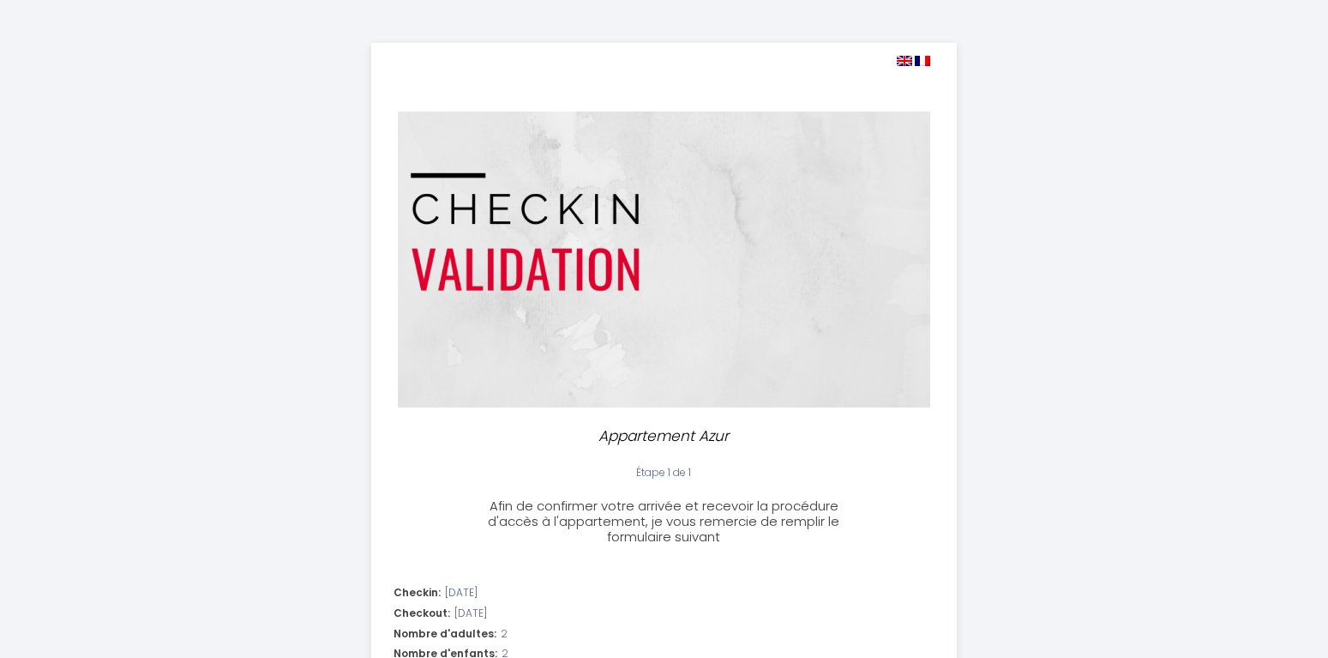
select select
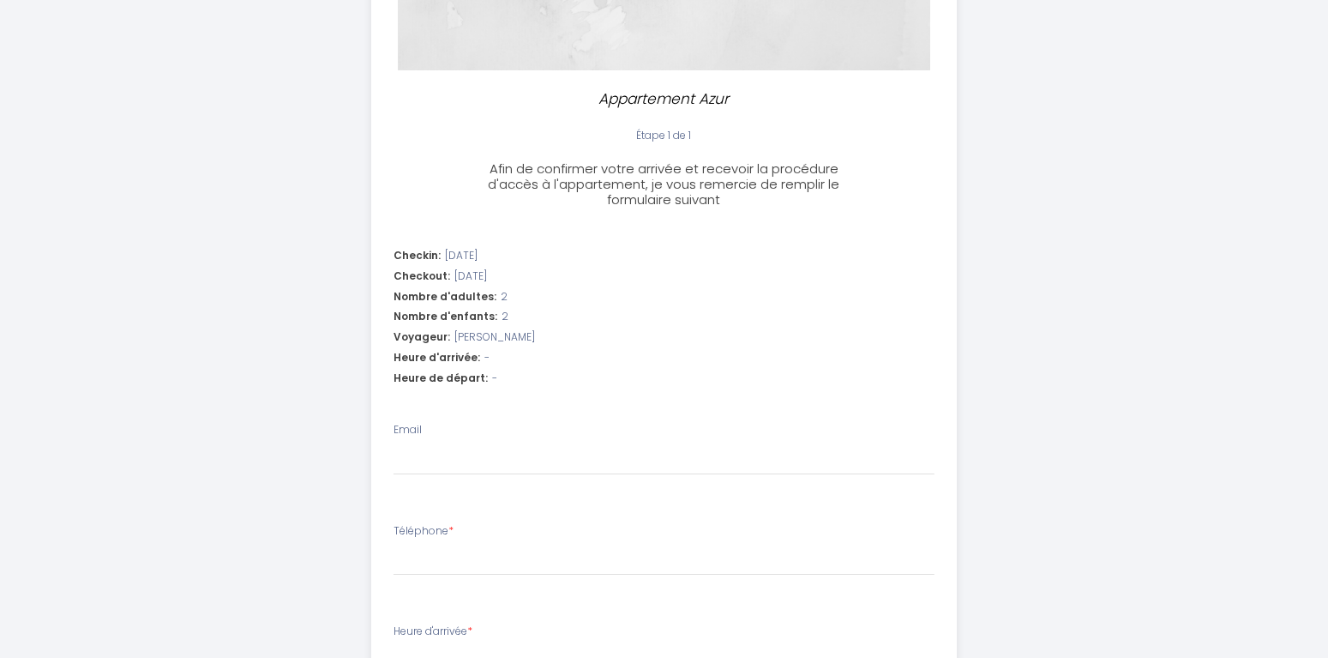
scroll to position [350, 0]
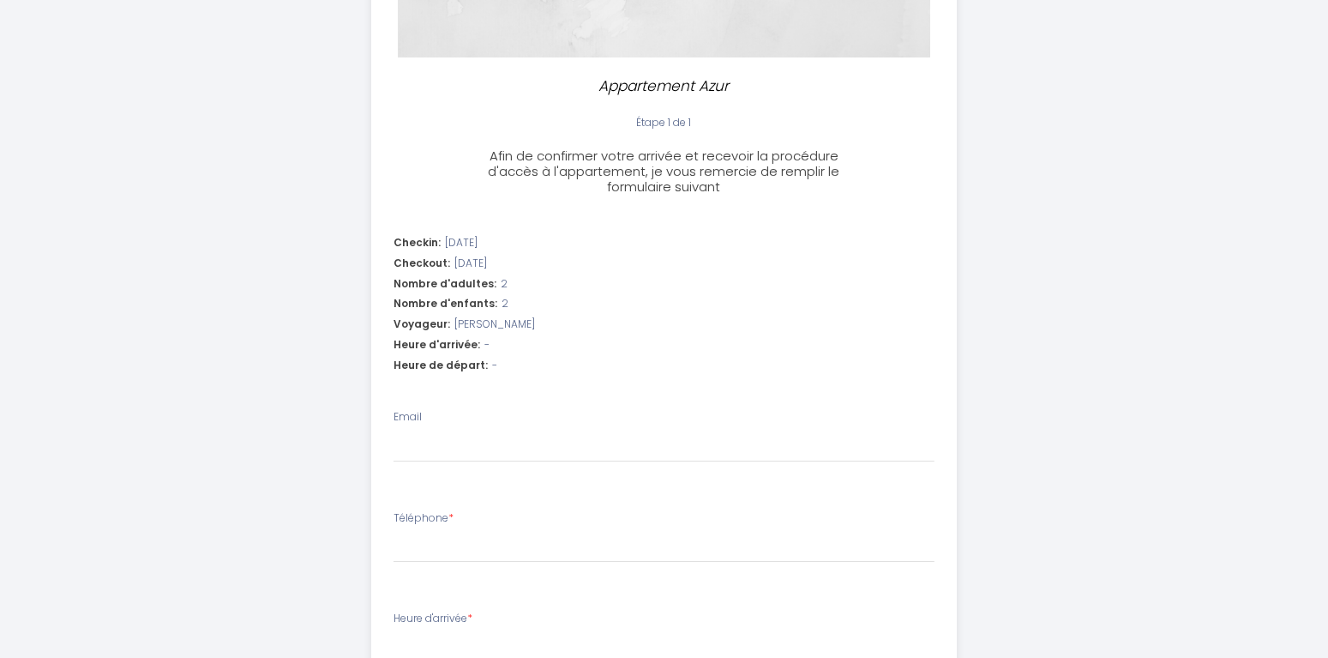
click at [494, 340] on div "Heure d'arrivée: -" at bounding box center [664, 345] width 541 height 16
click at [494, 342] on div "Heure d'arrivée: -" at bounding box center [664, 345] width 541 height 16
click at [494, 343] on div "Heure d'arrivée: -" at bounding box center [664, 345] width 541 height 16
click at [422, 445] on input "Email" at bounding box center [664, 446] width 541 height 31
type input "b"
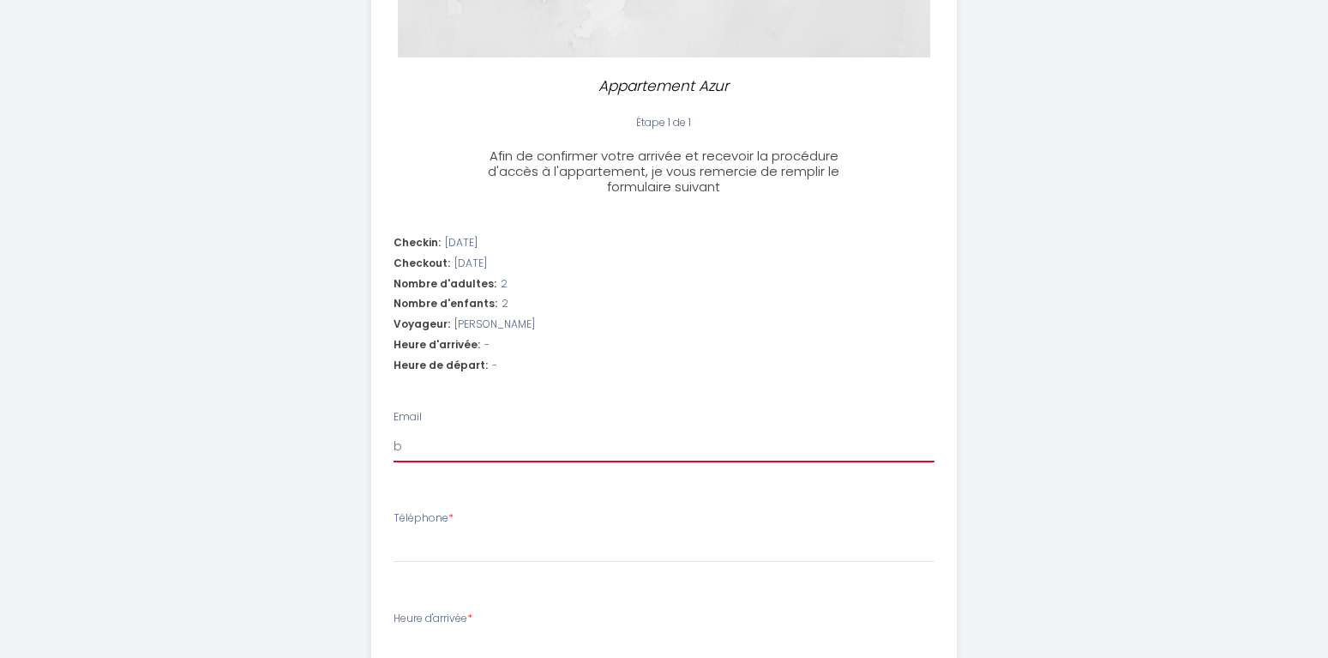
select select
type input "bi"
select select
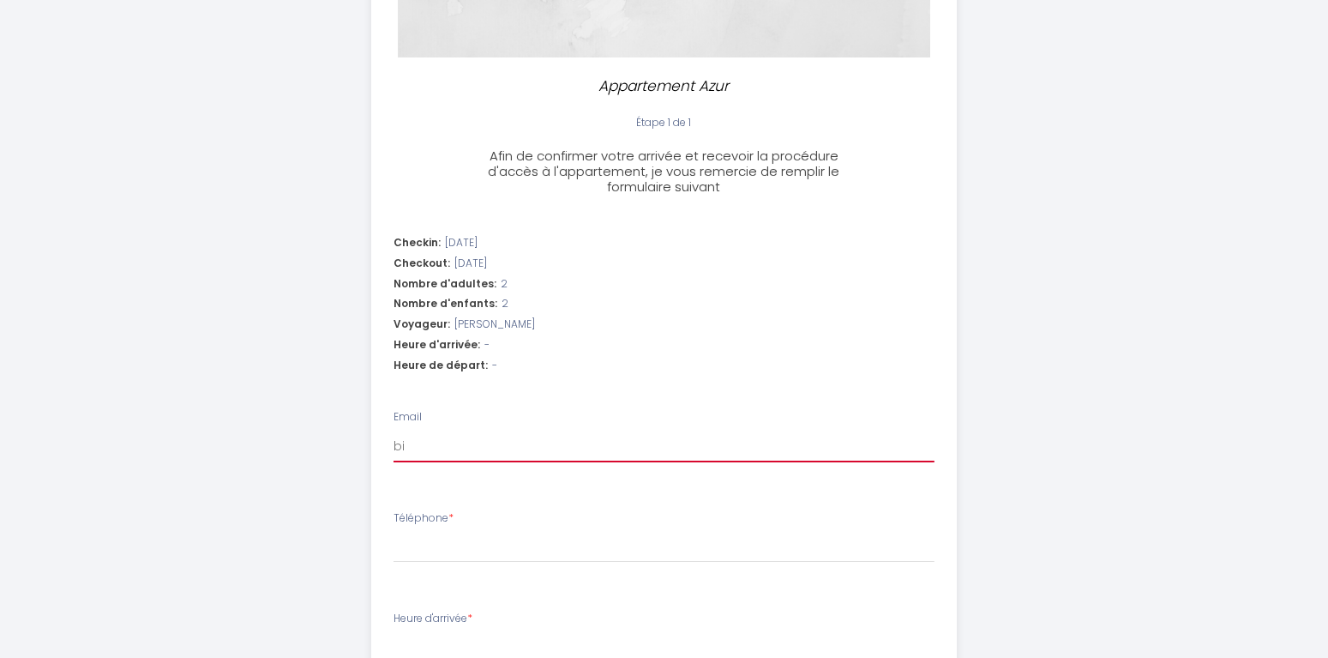
type input "biz"
select select
type input "bize"
select select
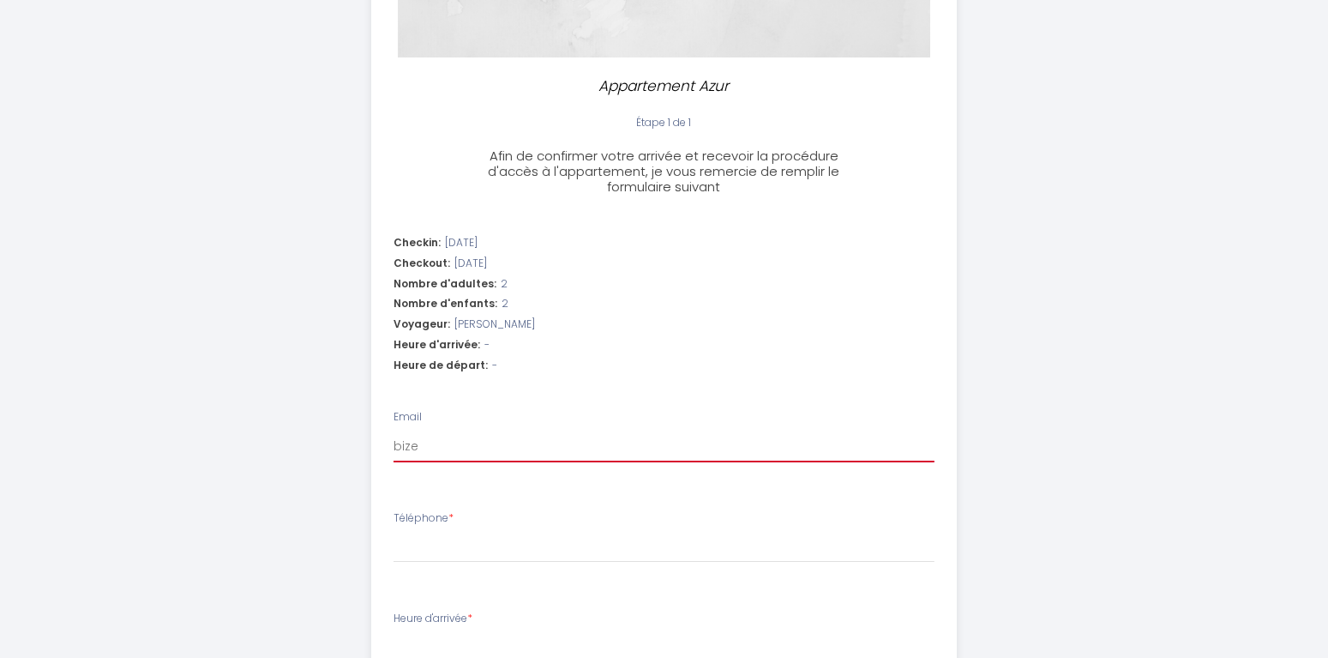
select select
type input "bizeu"
select select
type input "bizeul"
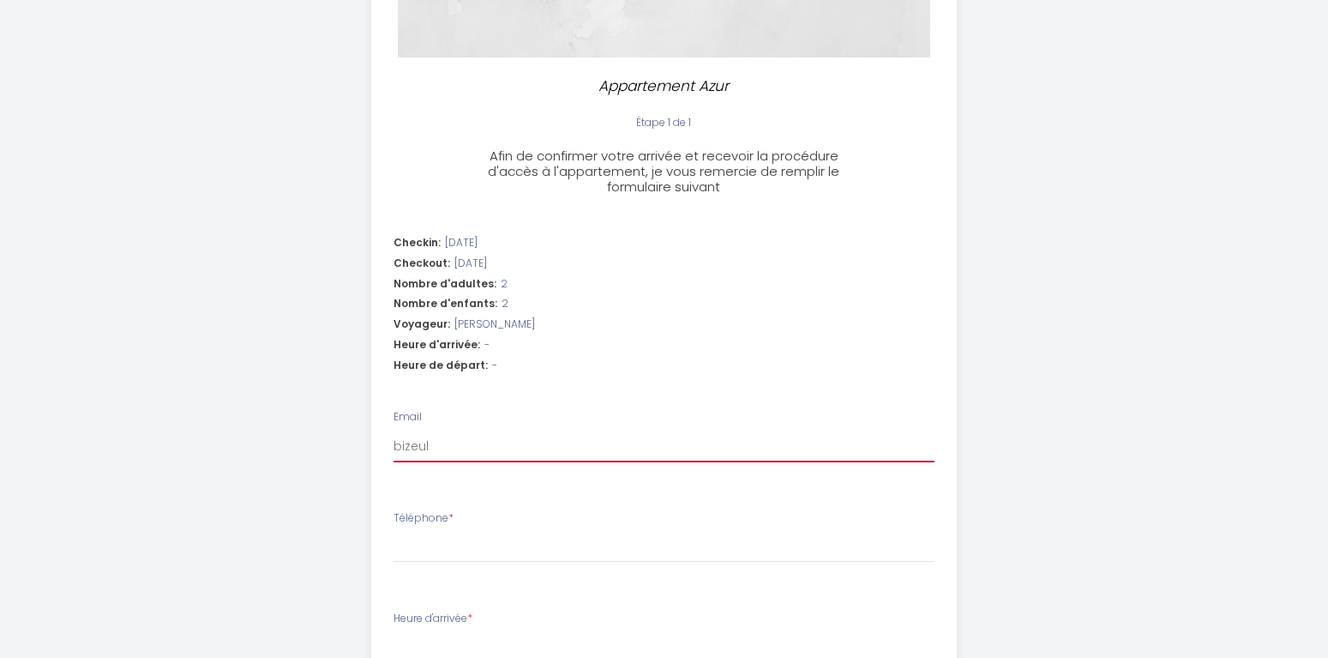
select select
type input "bizeul."
select select
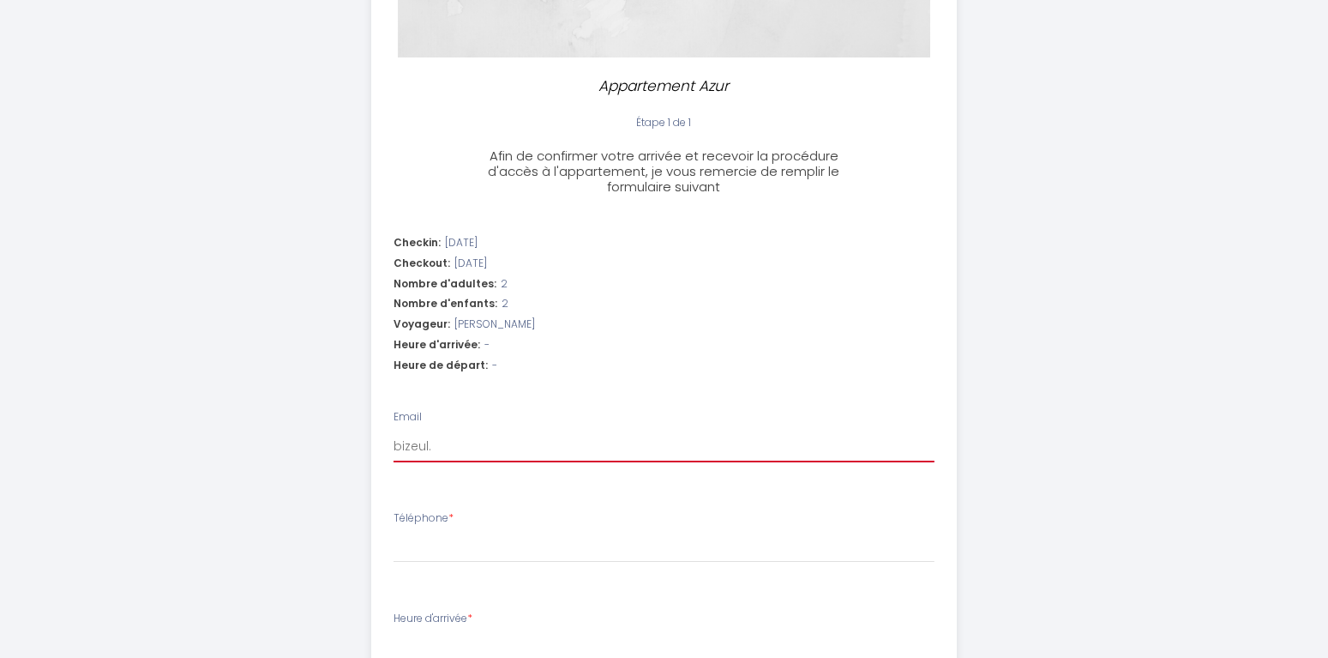
type input "bizeul.d"
select select
type input "bizeul.da"
select select
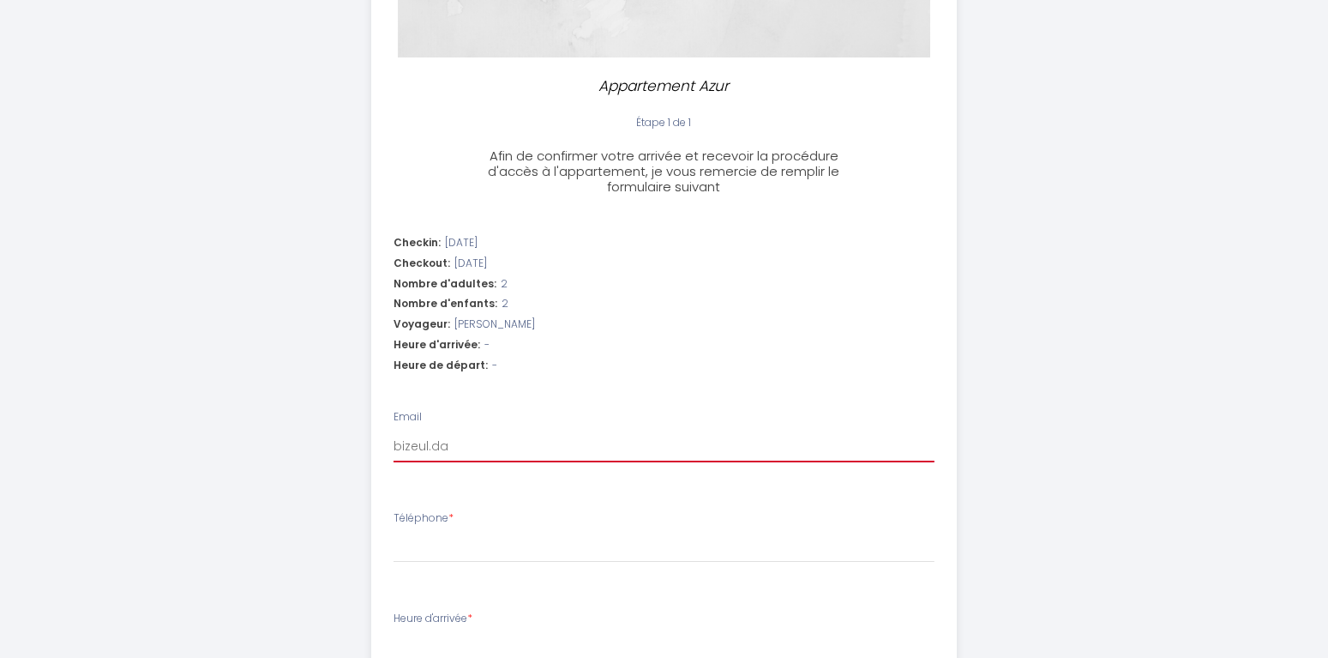
select select
type input "bizeul.dam"
select select
type input "bizeul.dami"
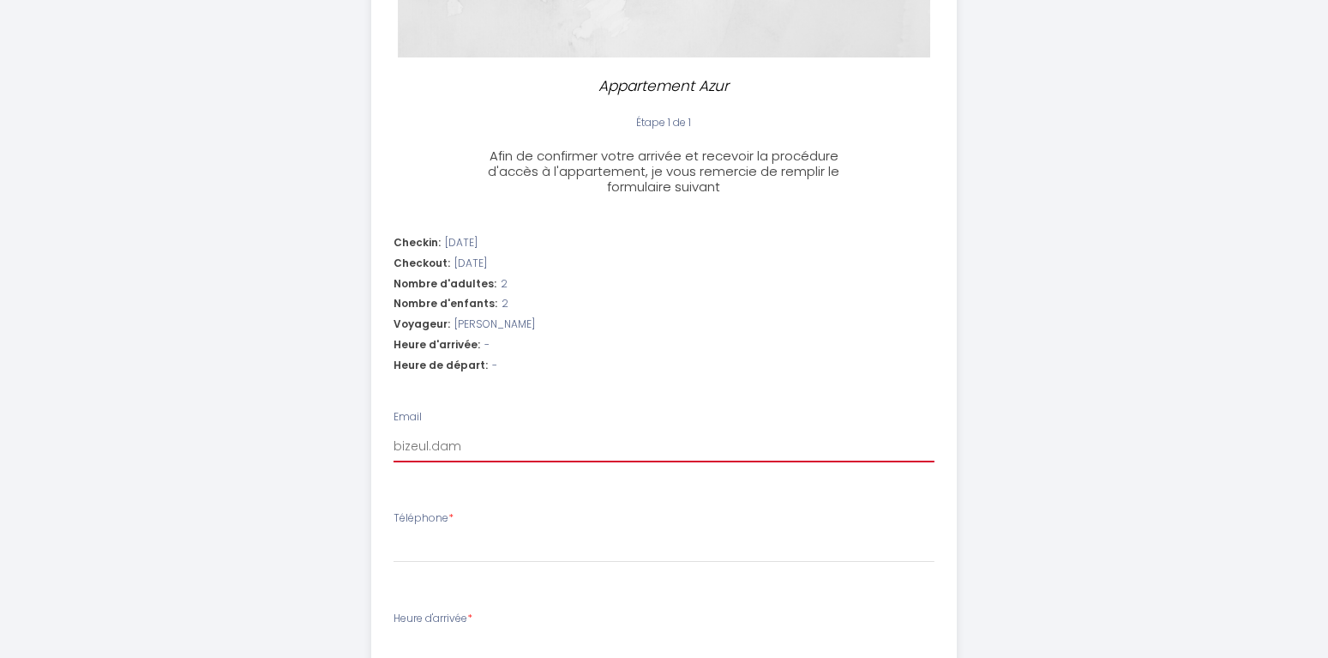
select select
type input "bizeul.damie"
select select
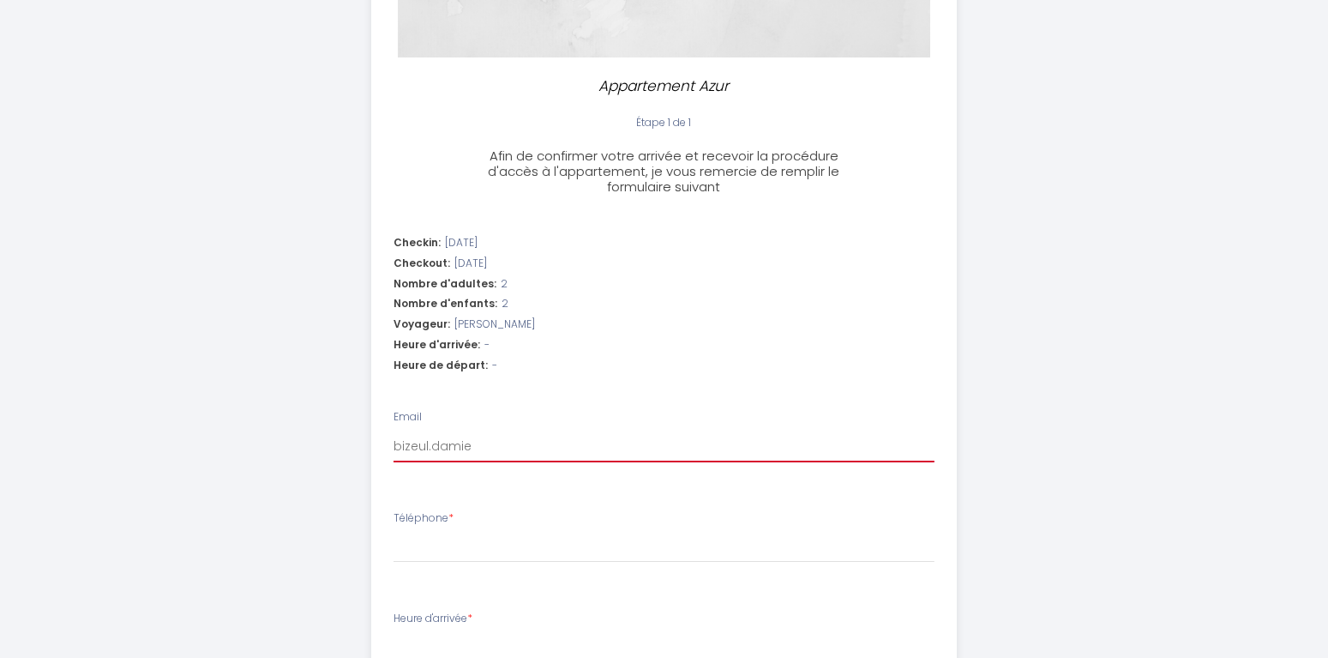
type input "bizeul.[PERSON_NAME]"
select select
type input "bizeul.[PERSON_NAME]@"
select select
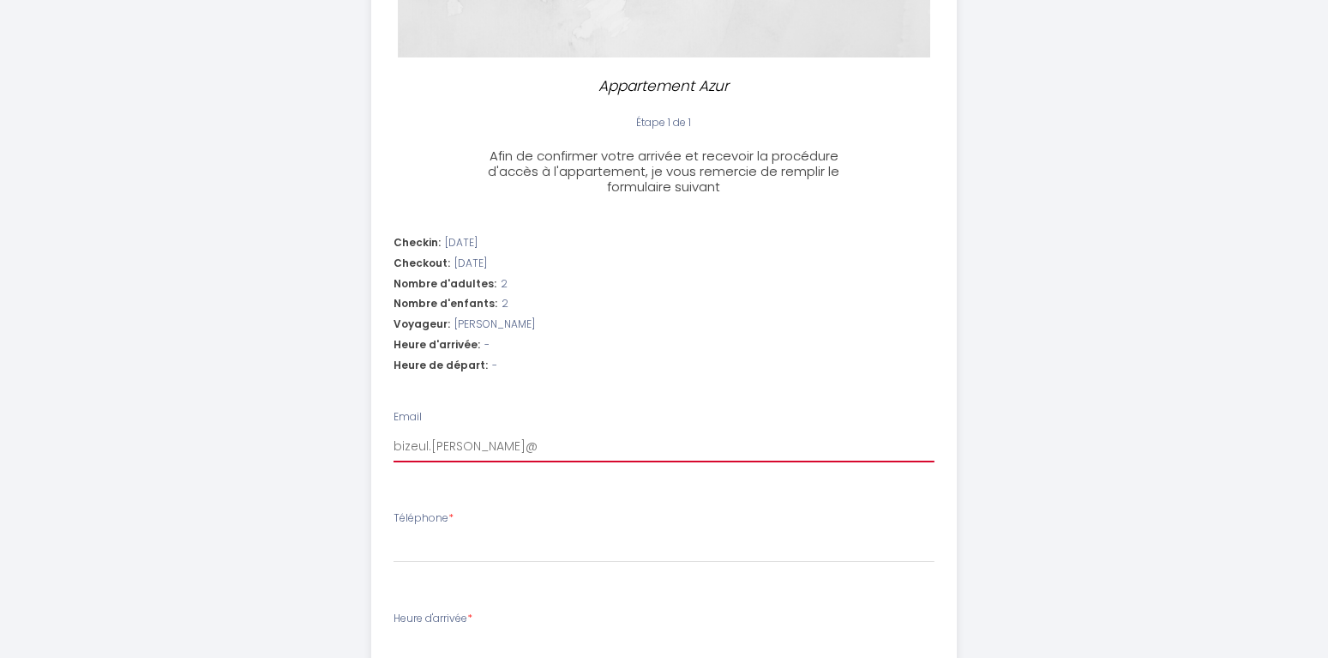
select select
type input "bizeul.damien@o"
select select
type input "bizeul.damien@or"
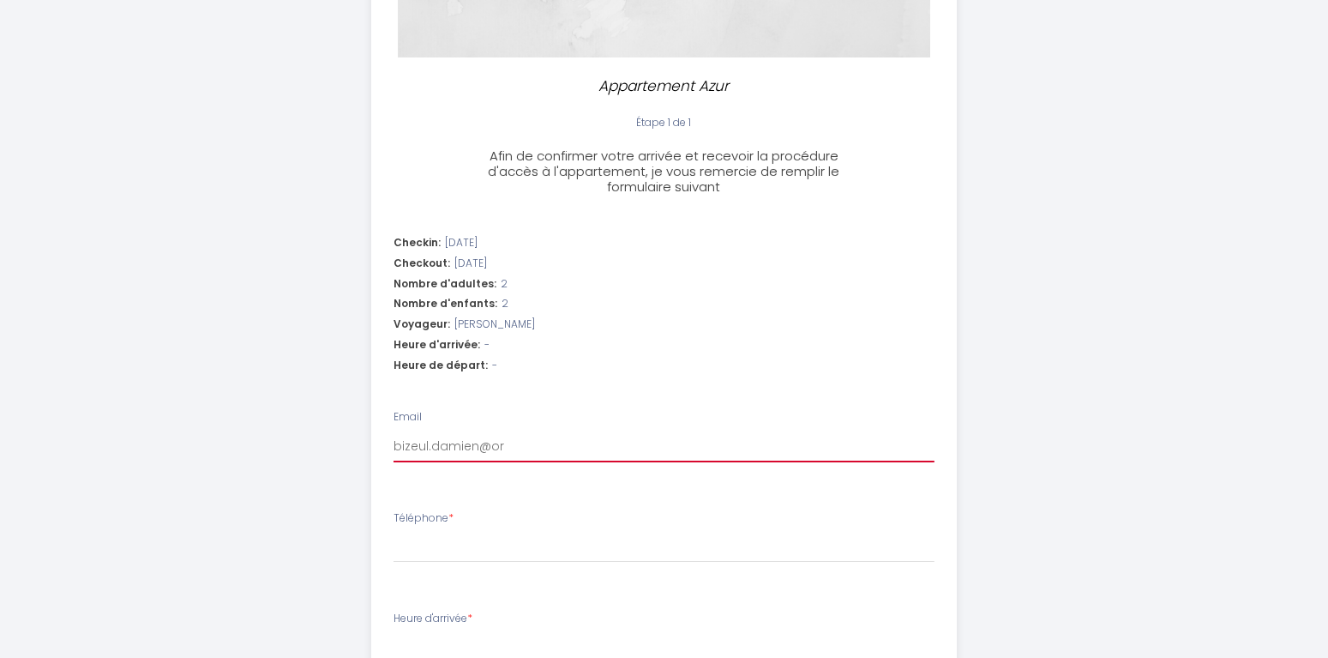
select select
type input "bizeul.damien@ora"
select select
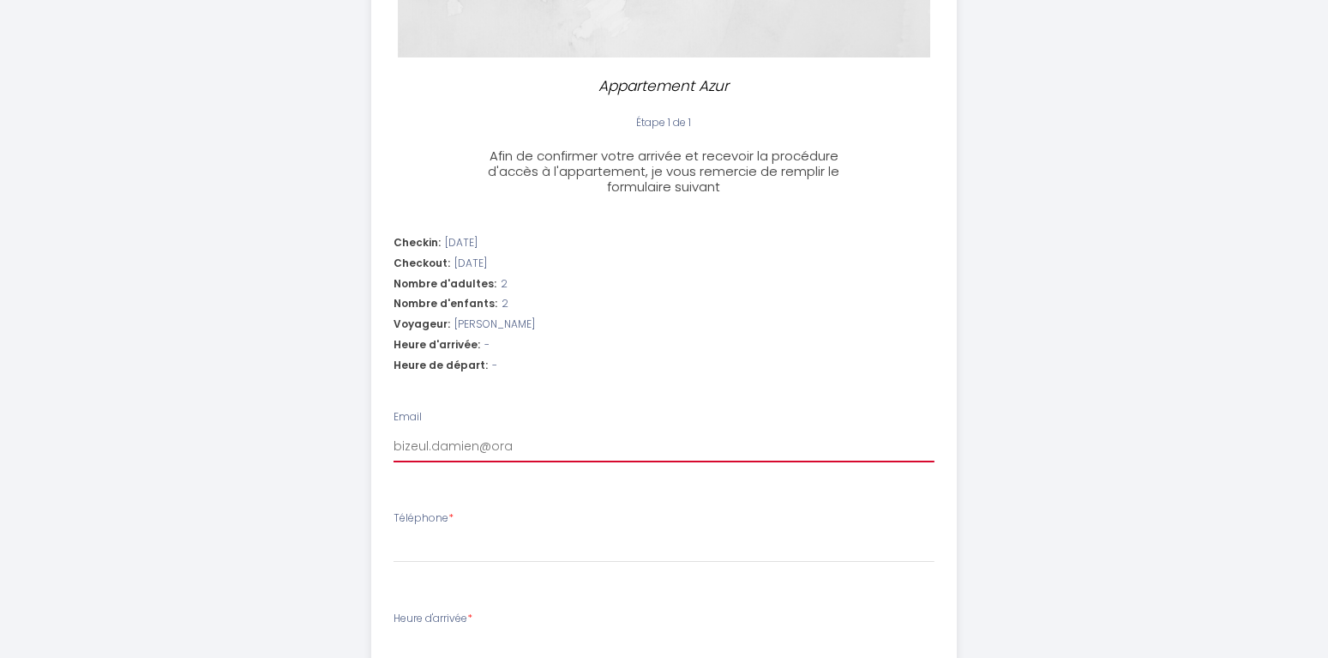
type input "bizeul.damien@oran"
select select
type input "bizeul.damien@orang"
select select
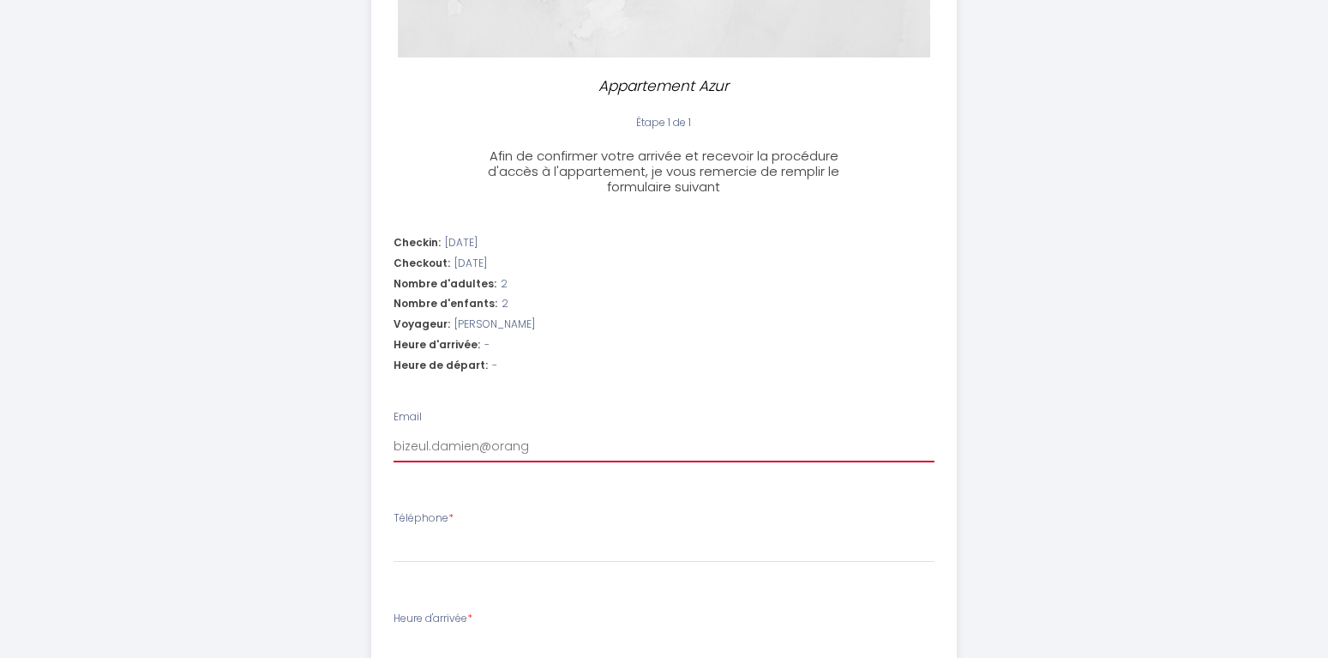
select select
type input "[EMAIL_ADDRESS]"
select select
type input "[EMAIL_ADDRESS]."
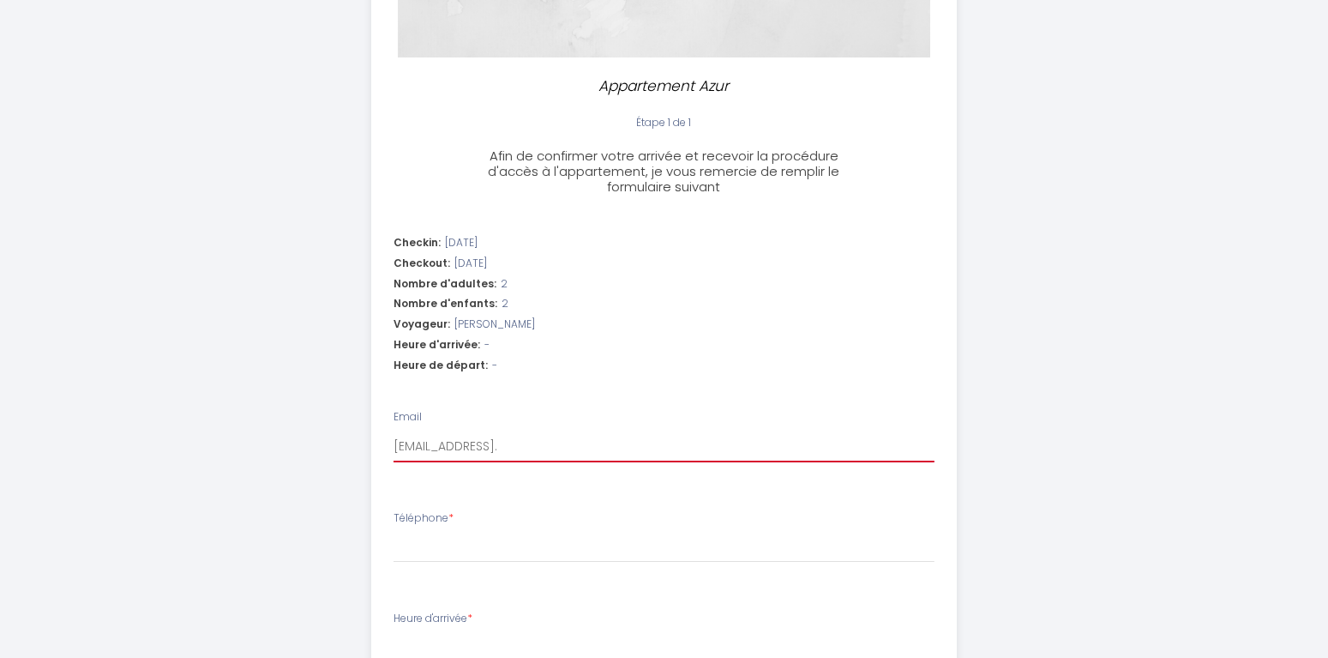
select select
type input "bizeul.damien@orange.f"
select select
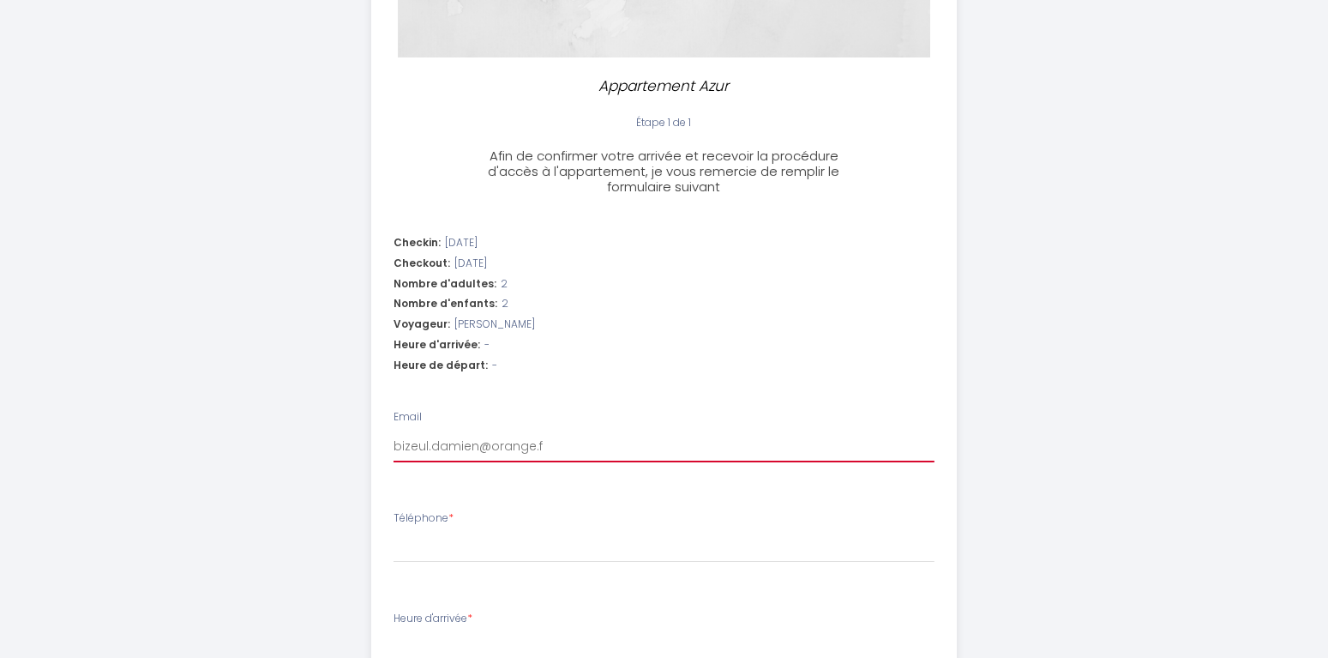
type input "[EMAIL_ADDRESS][DOMAIN_NAME]"
select select
type input "[EMAIL_ADDRESS][DOMAIN_NAME]"
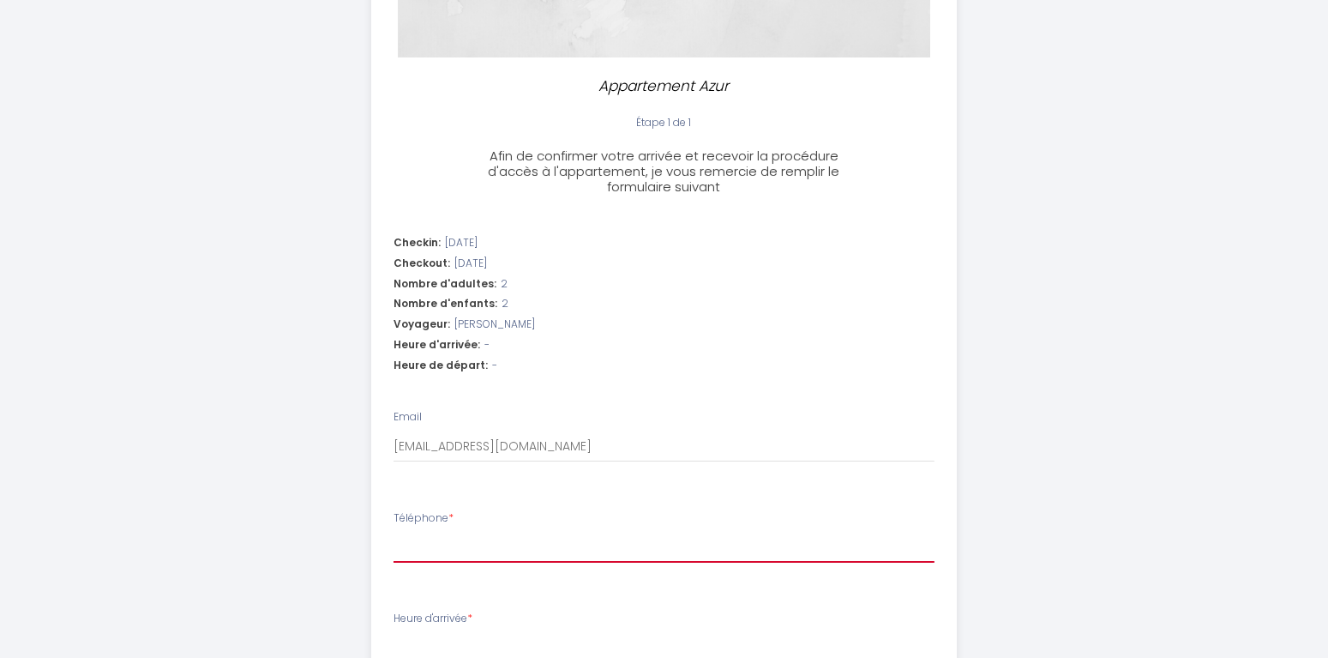
click at [441, 545] on input "Téléphone *" at bounding box center [664, 547] width 541 height 31
type input "0"
select select
type input "06"
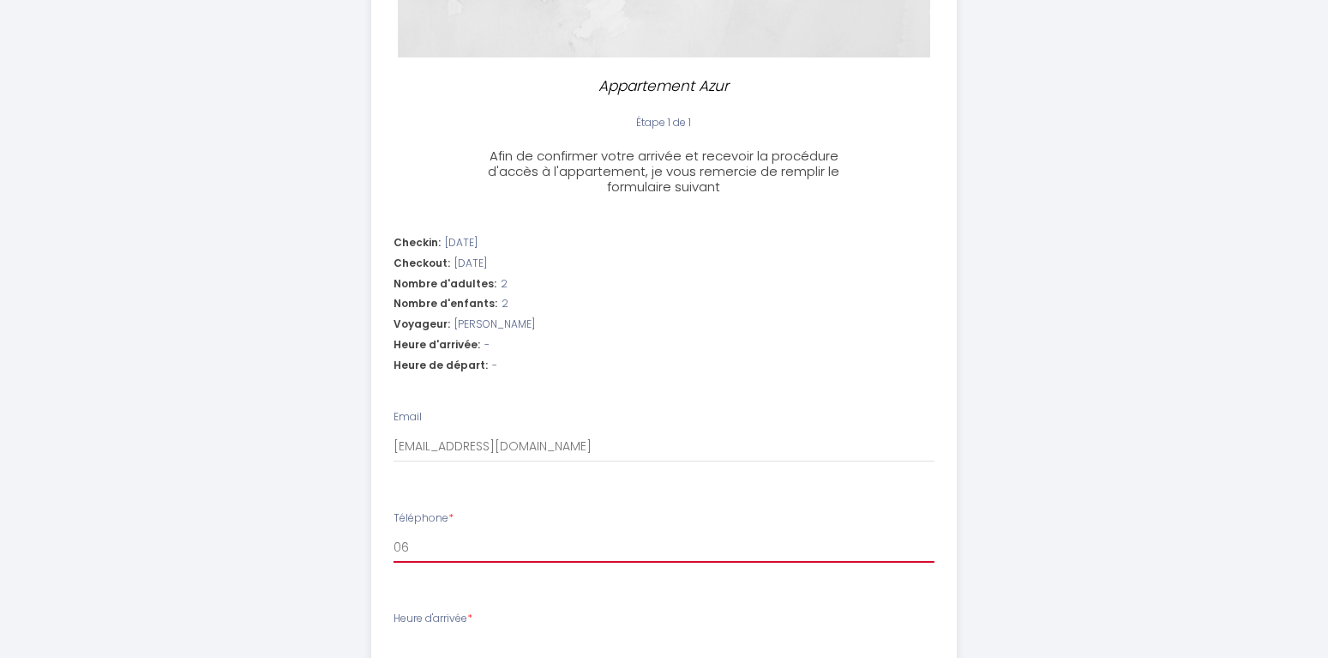
select select
type input "063"
select select
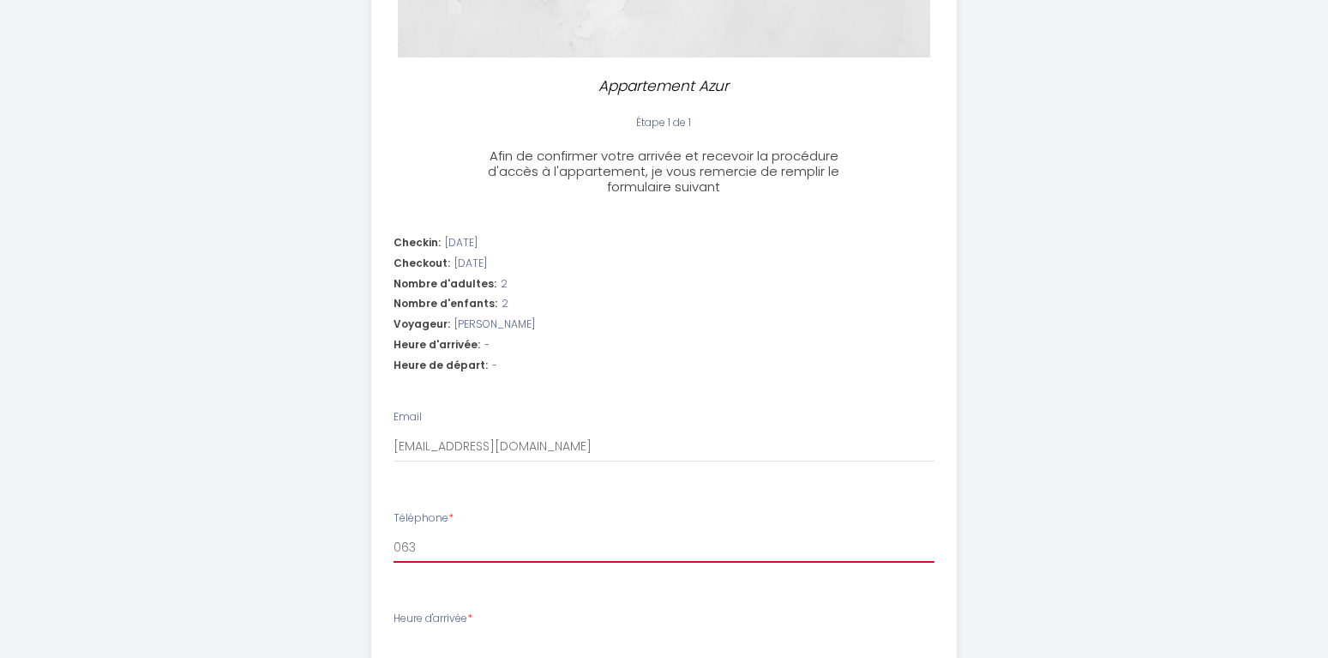
type input "0632"
select select
type input "06322"
select select
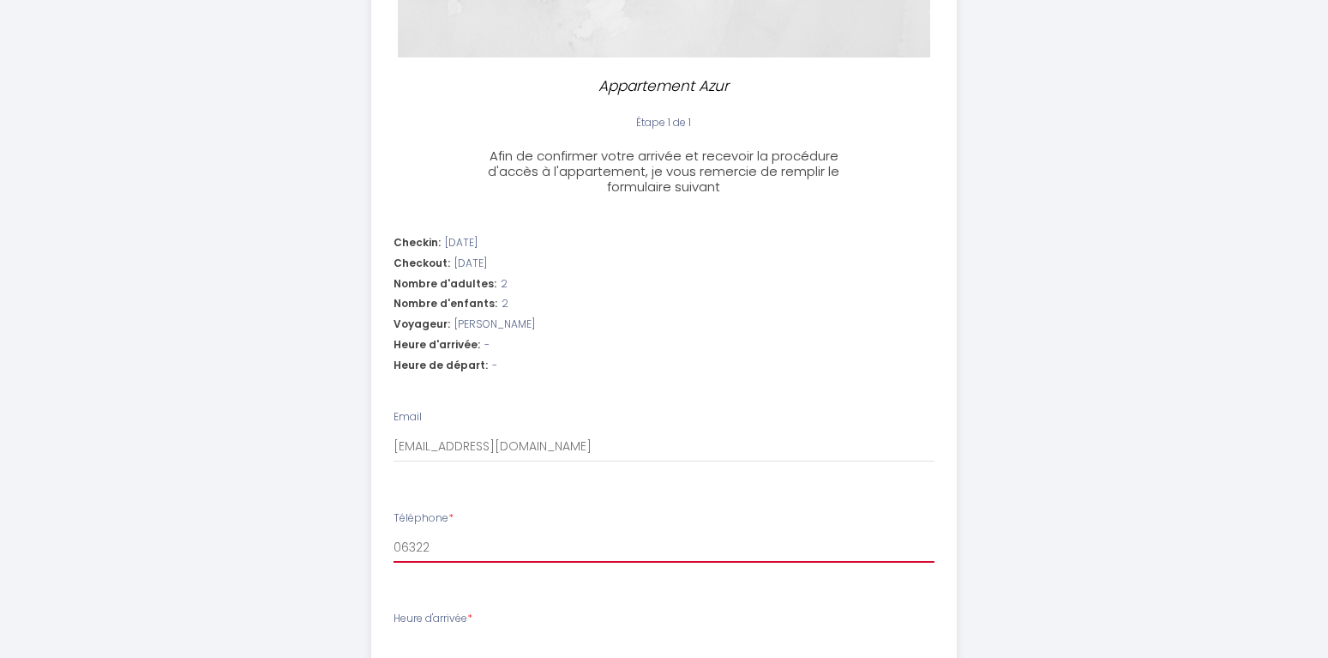
select select
type input "063222"
select select
type input "0632222"
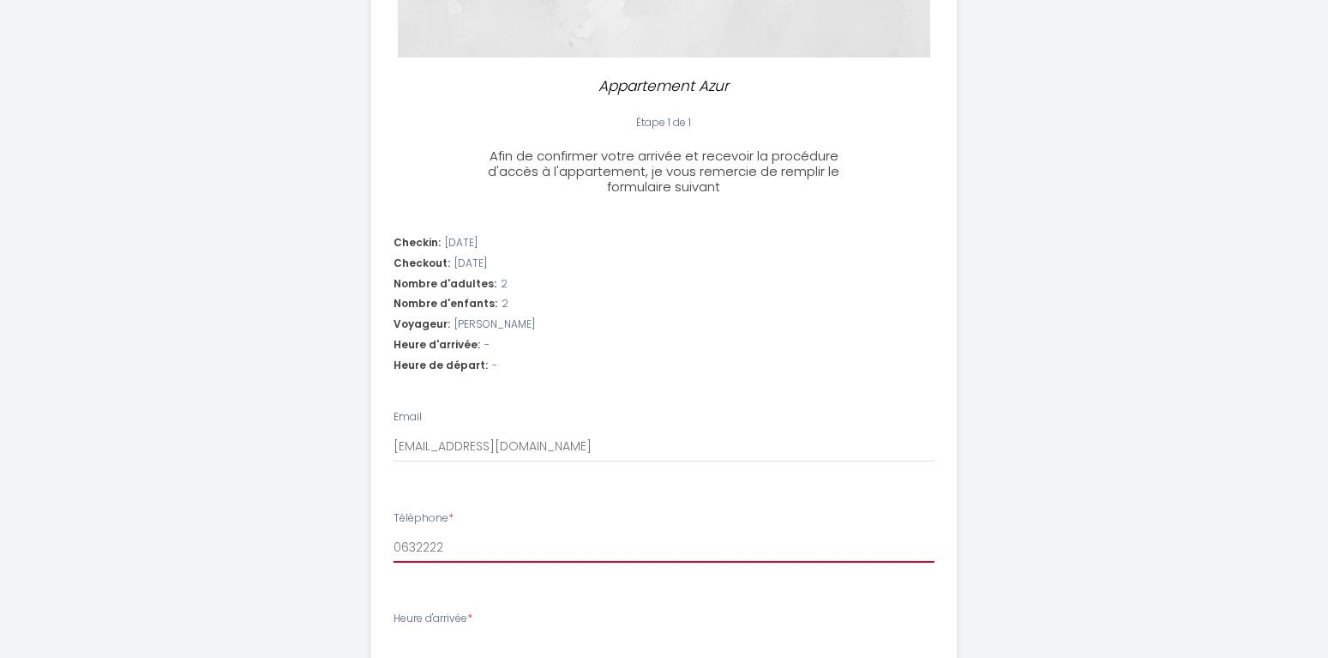
select select
type input "06322221"
select select
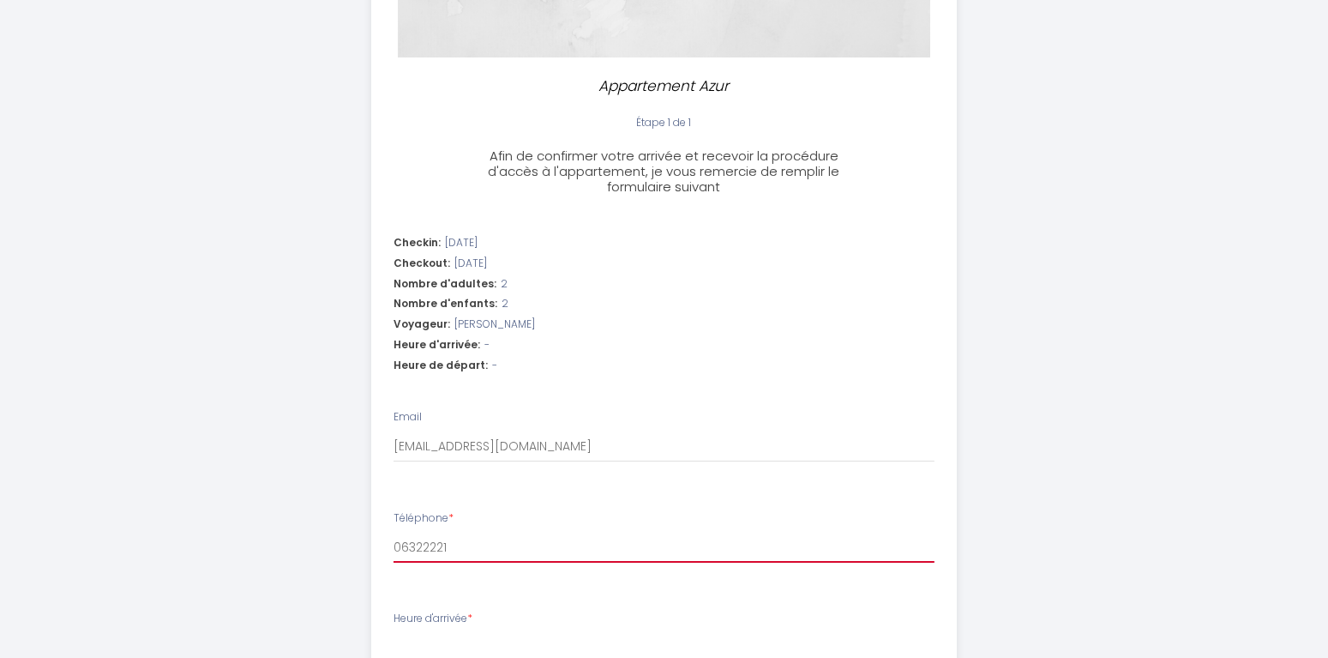
type input "063222219"
select select
type input "0632222199"
select select
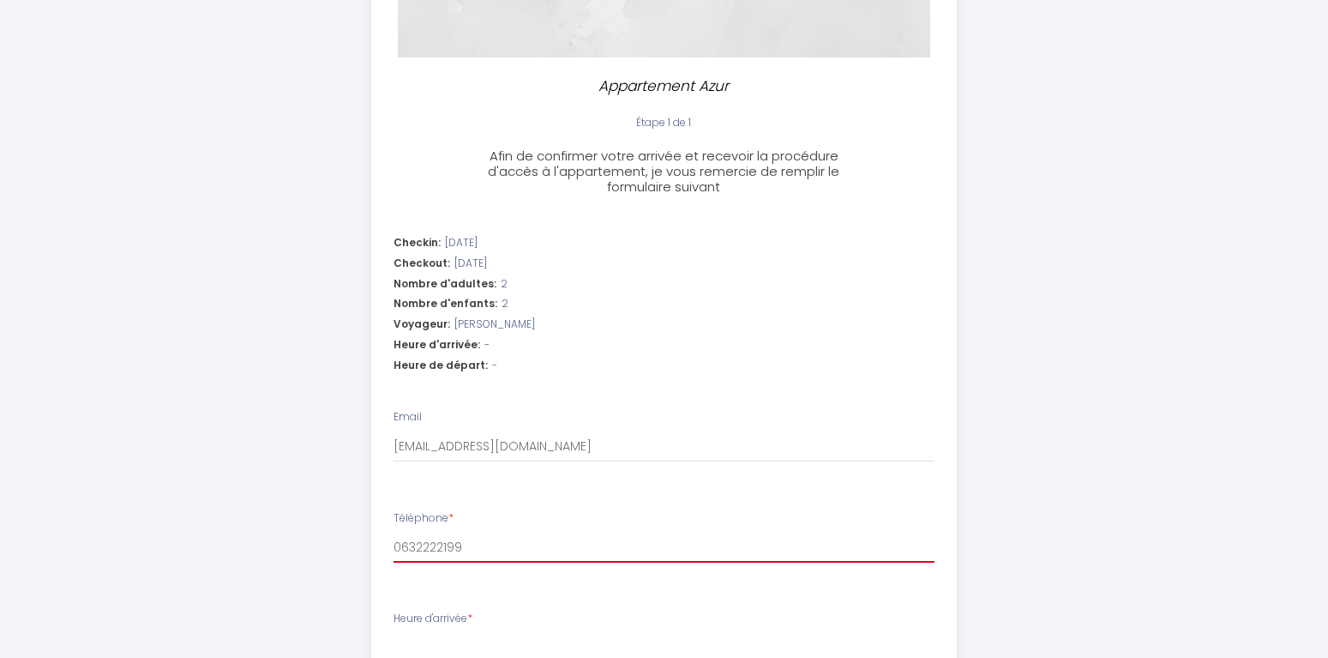
select select
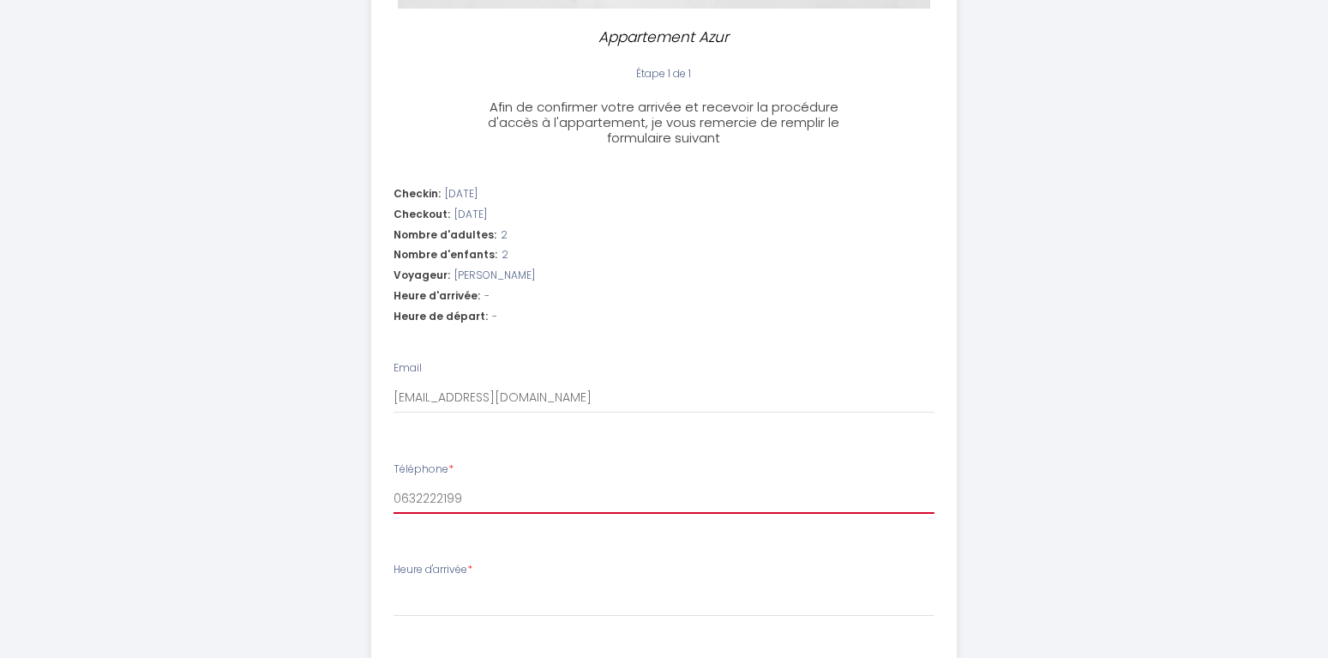
scroll to position [437, 0]
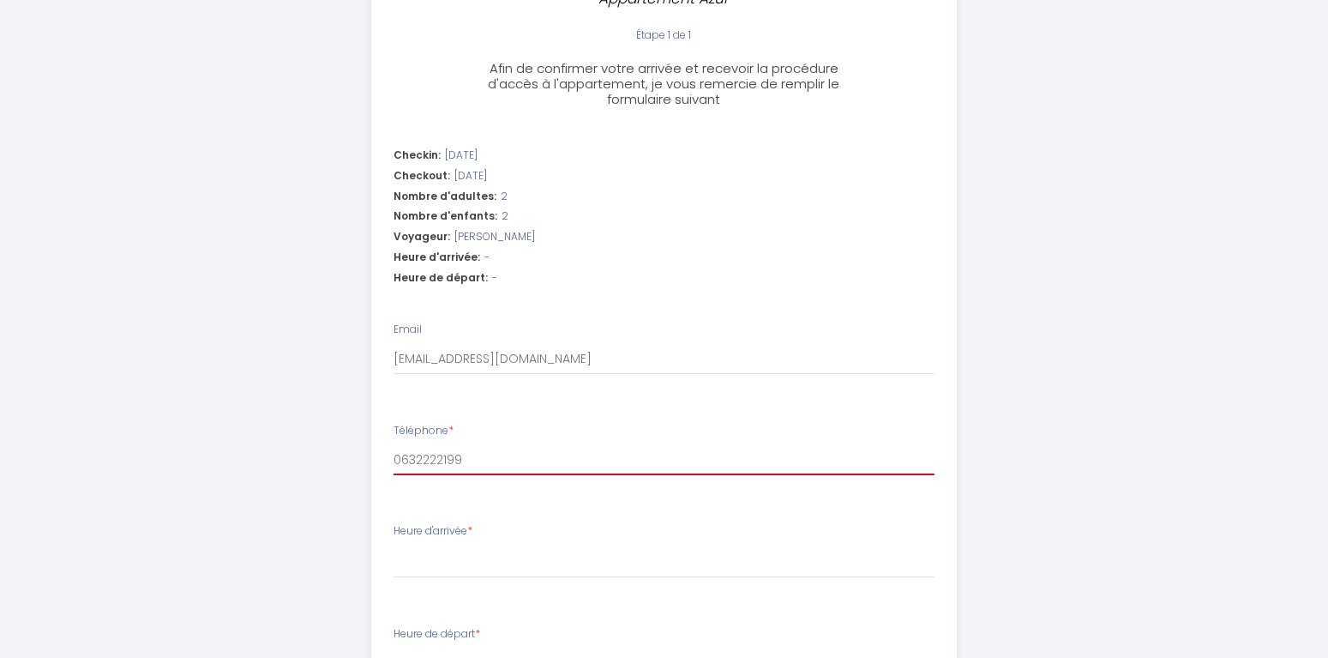
type input "0632222199"
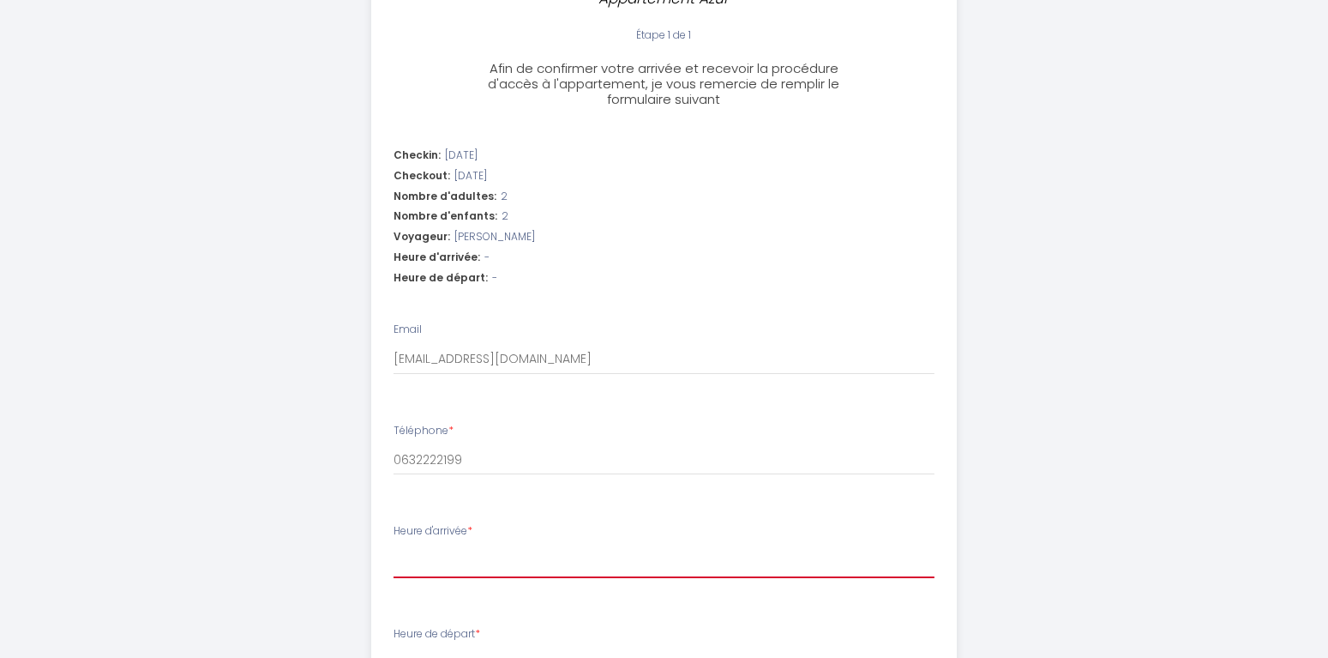
click at [394, 545] on select "18:00 18:30 19:00 19:30 20:00 20:30 21:00 21:30 22:00 22:30 23:00 23:30" at bounding box center [664, 561] width 541 height 33
select select "18:00"
click option "18:00" at bounding box center [0, 0] width 0 height 0
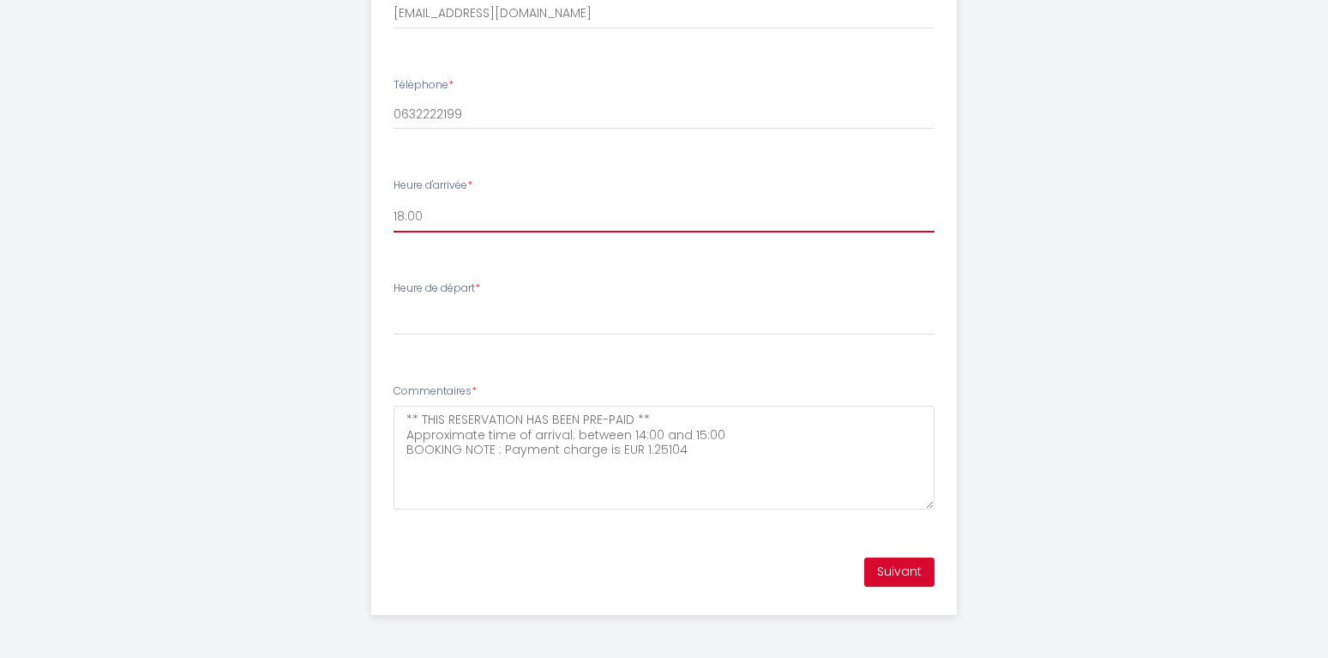
scroll to position [696, 0]
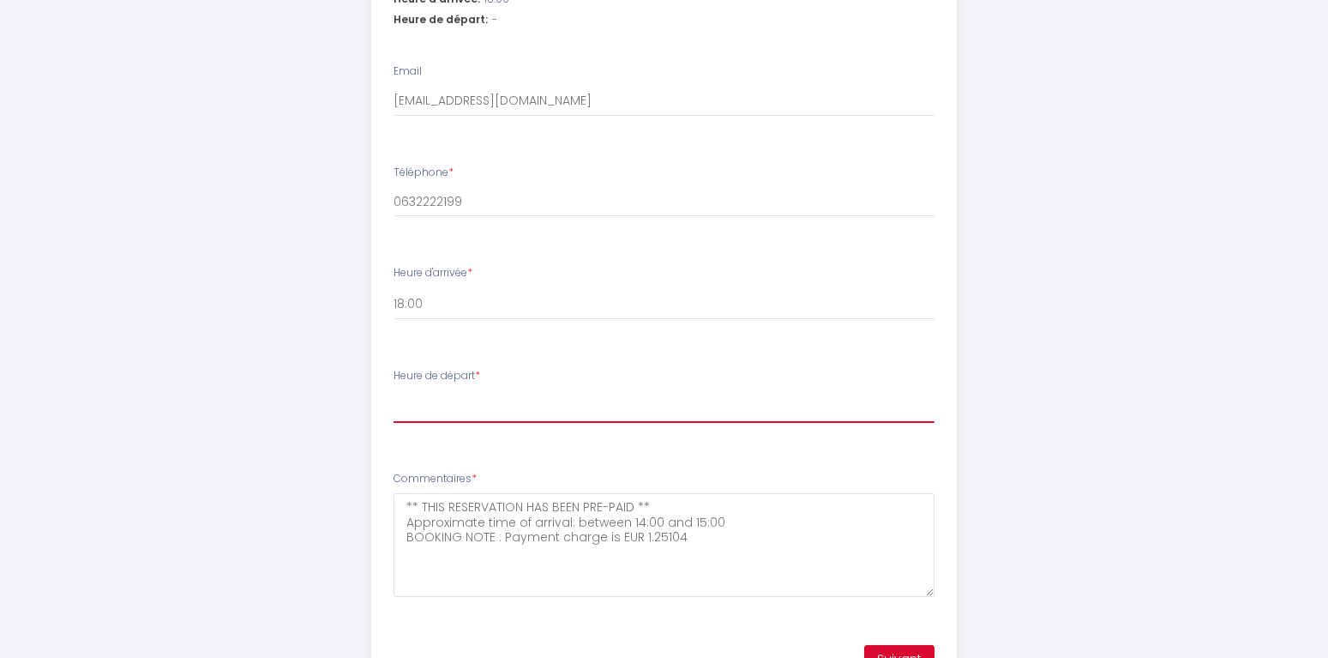
click at [394, 390] on select "00:00 00:30 01:00 01:30 02:00 02:30 03:00 03:30 04:00 04:30 05:00 05:30 06:00 0…" at bounding box center [664, 406] width 541 height 33
select select "09:30"
click option "09:30" at bounding box center [0, 0] width 0 height 0
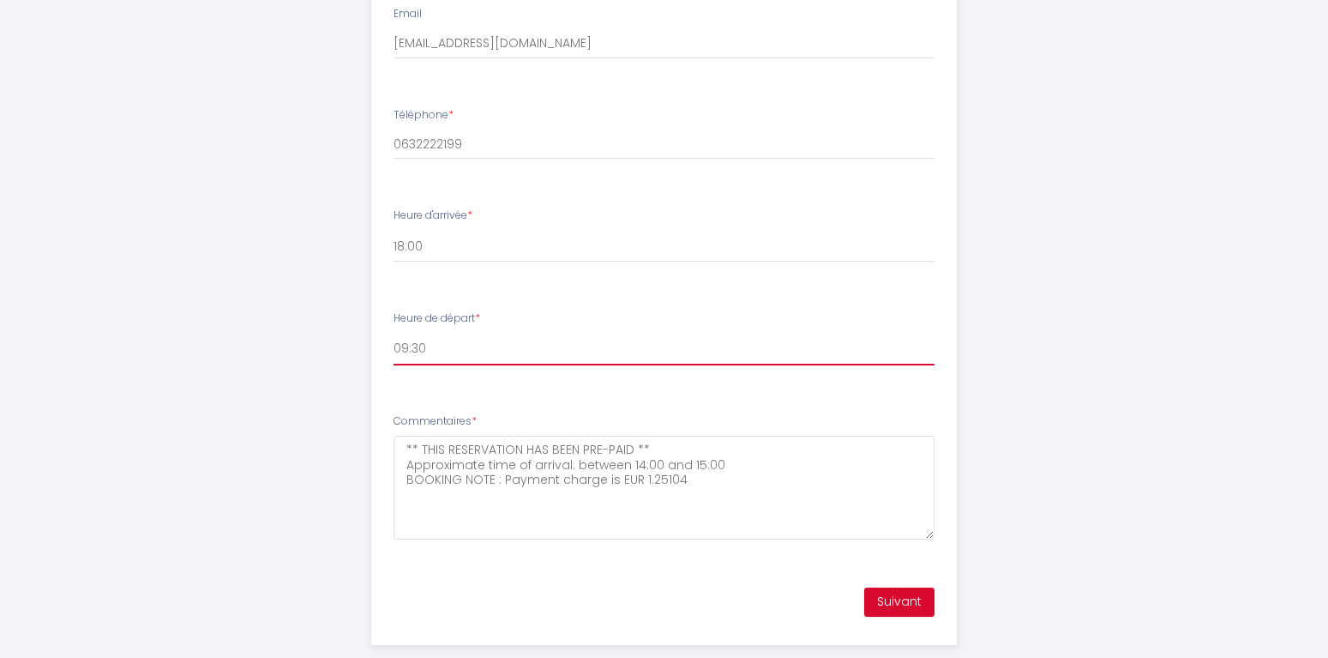
scroll to position [783, 0]
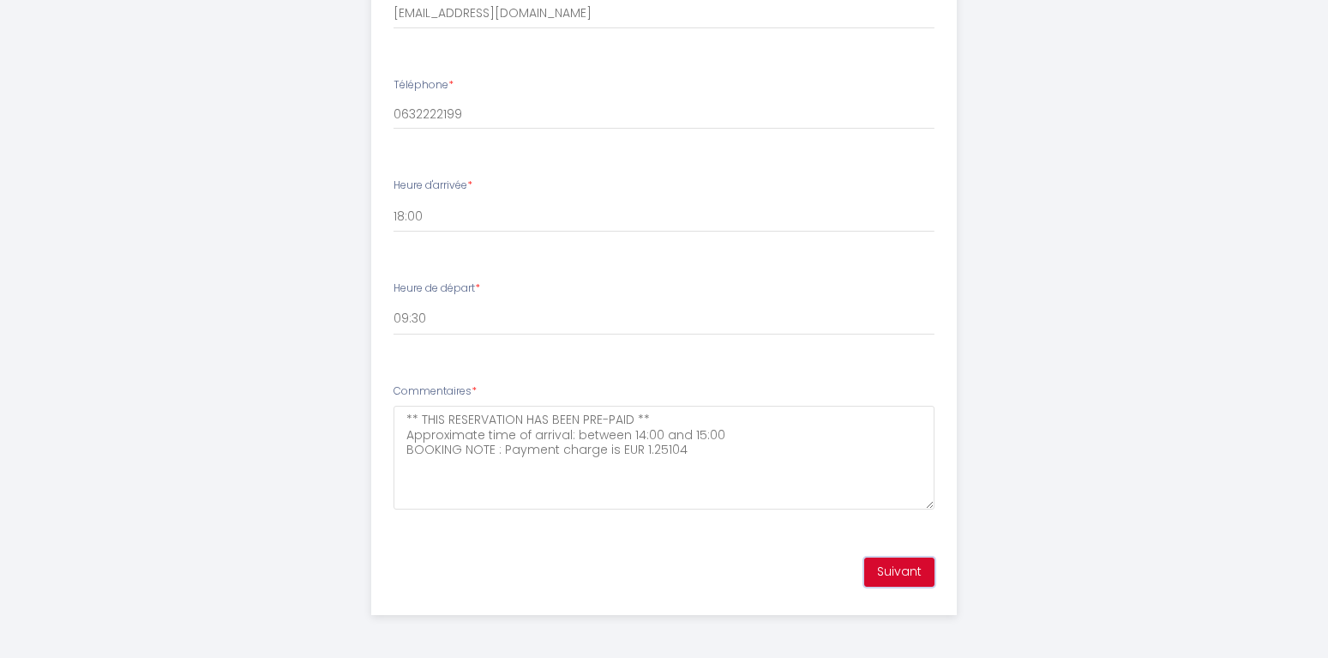
click at [896, 567] on button "Suivant" at bounding box center [899, 571] width 70 height 29
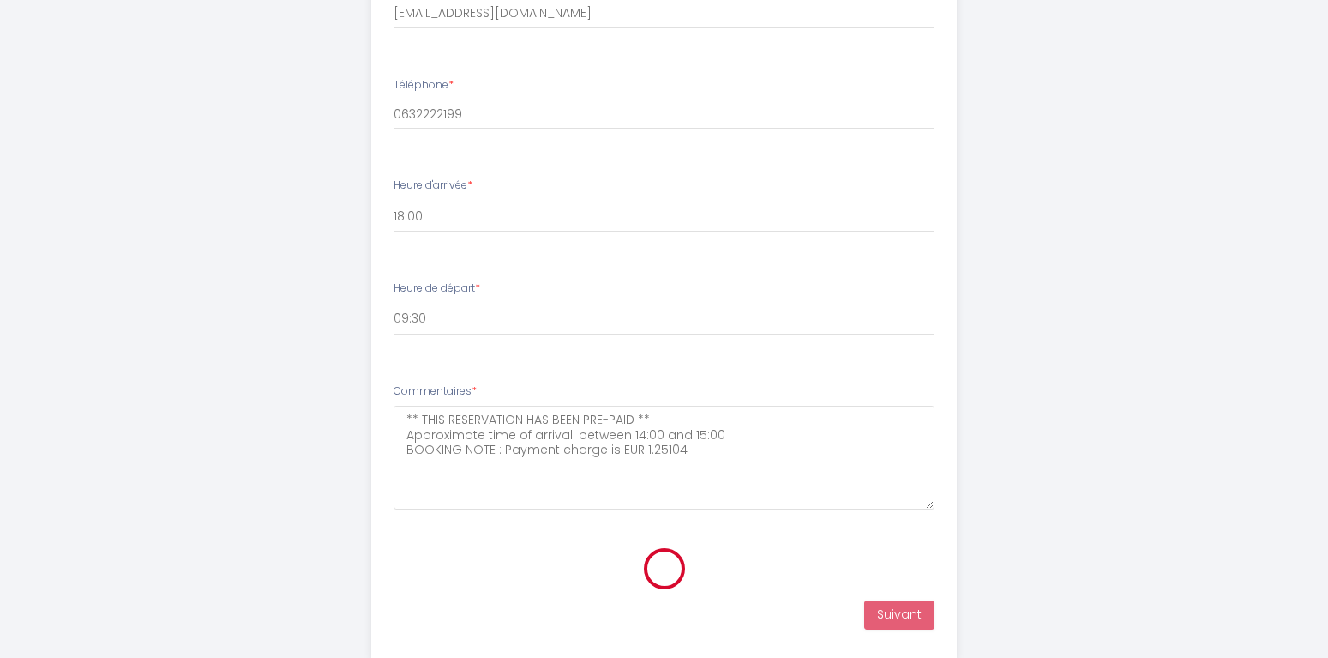
scroll to position [261, 0]
